Goal: Transaction & Acquisition: Purchase product/service

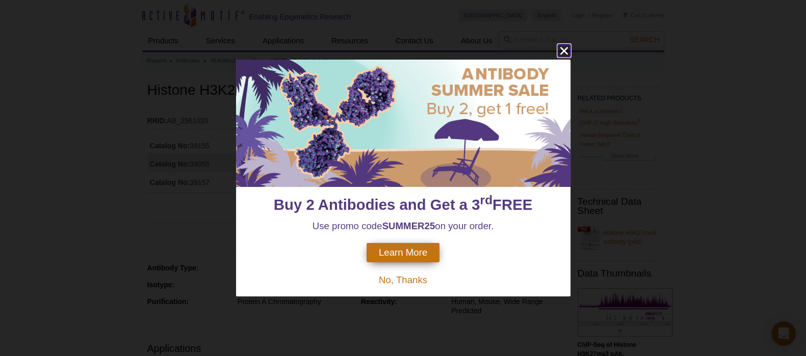
click at [559, 52] on icon "close" at bounding box center [564, 50] width 13 height 13
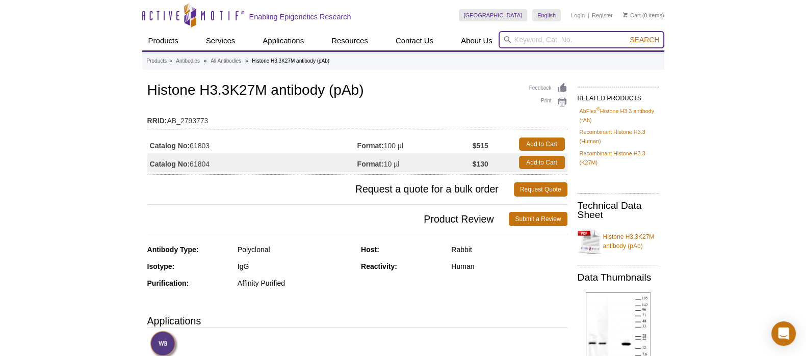
click at [532, 41] on input "search" at bounding box center [581, 39] width 166 height 17
paste input "H3K27ac"
type input "H3K27ac"
click at [626, 35] on button "Search" at bounding box center [644, 39] width 36 height 9
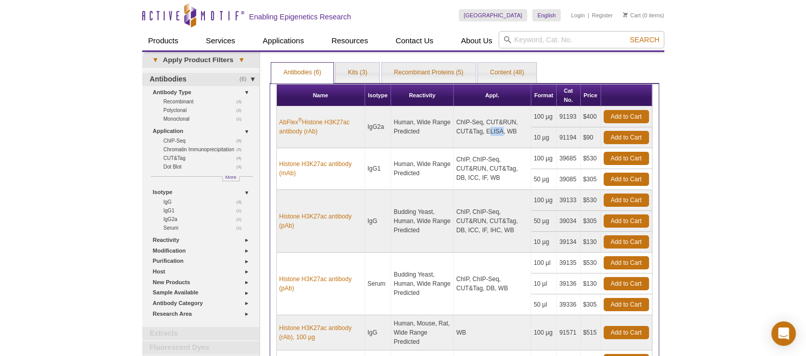
drag, startPoint x: 479, startPoint y: 121, endPoint x: 495, endPoint y: 123, distance: 15.9
click at [495, 123] on td "ChIP-Seq, CUT&RUN, CUT&Tag, ELISA, WB" at bounding box center [492, 128] width 77 height 42
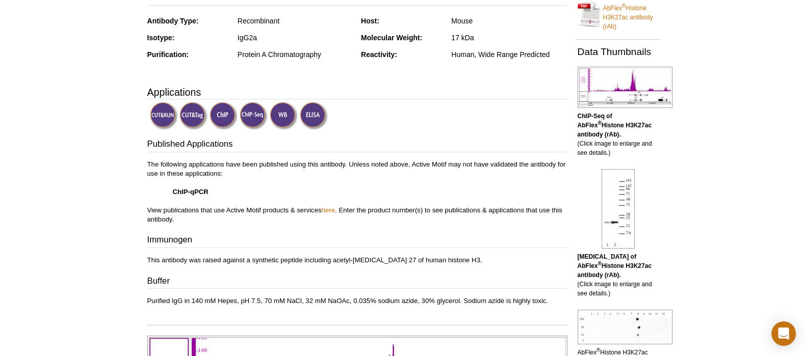
scroll to position [191, 0]
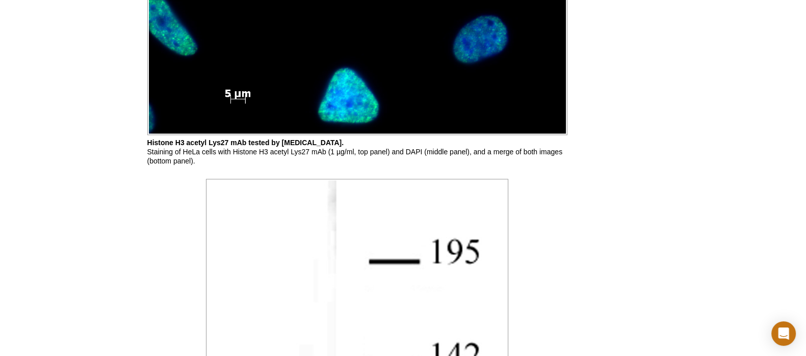
scroll to position [1592, 0]
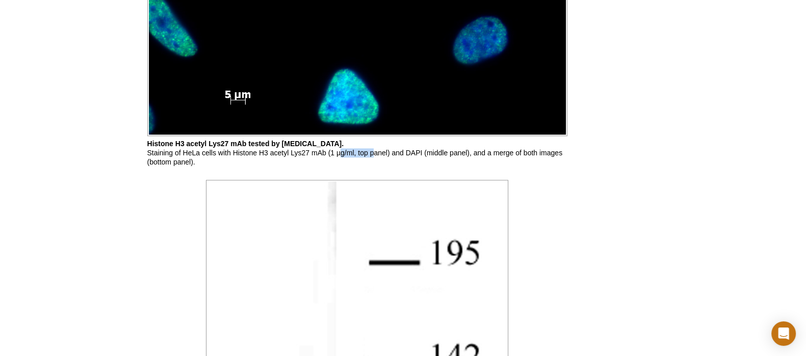
drag, startPoint x: 338, startPoint y: 153, endPoint x: 375, endPoint y: 153, distance: 36.7
click at [375, 153] on p "Histone H3 acetyl Lys27 mAb tested by immunofluorescence. Staining of HeLa cell…" at bounding box center [357, 153] width 420 height 28
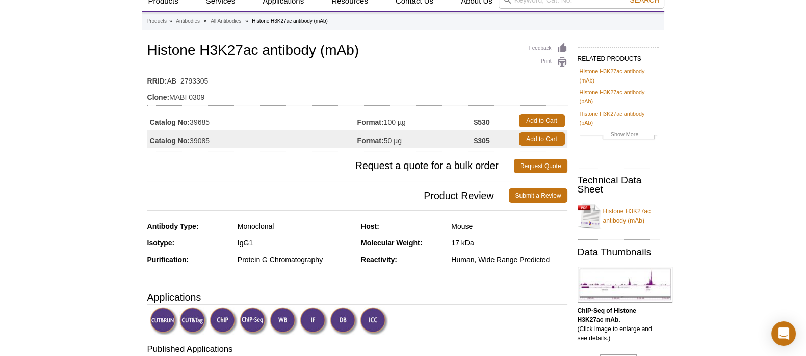
scroll to position [0, 0]
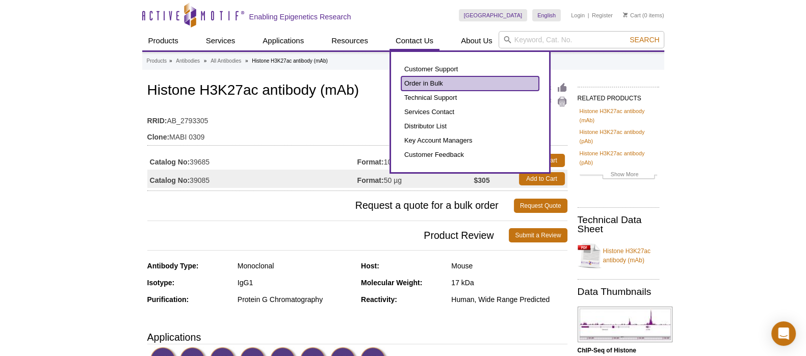
click at [435, 85] on link "Order in Bulk" at bounding box center [470, 83] width 138 height 14
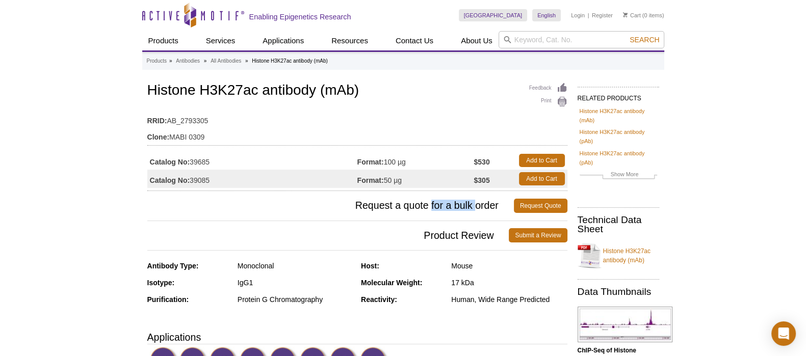
drag, startPoint x: 431, startPoint y: 207, endPoint x: 475, endPoint y: 207, distance: 43.8
click at [475, 207] on span "Request a quote for a bulk order" at bounding box center [330, 206] width 366 height 14
click at [488, 207] on span "Request a quote for a bulk order" at bounding box center [330, 206] width 366 height 14
click at [534, 40] on input "search" at bounding box center [581, 39] width 166 height 17
click at [216, 16] on icon "Active Motif Logo" at bounding box center [193, 15] width 102 height 25
